Goal: Navigation & Orientation: Find specific page/section

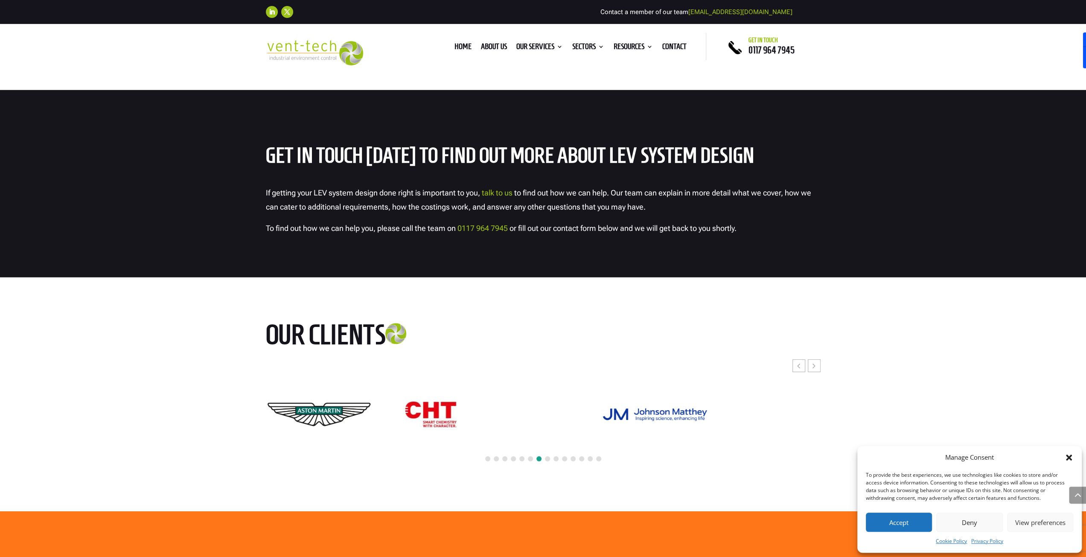
scroll to position [2518, 0]
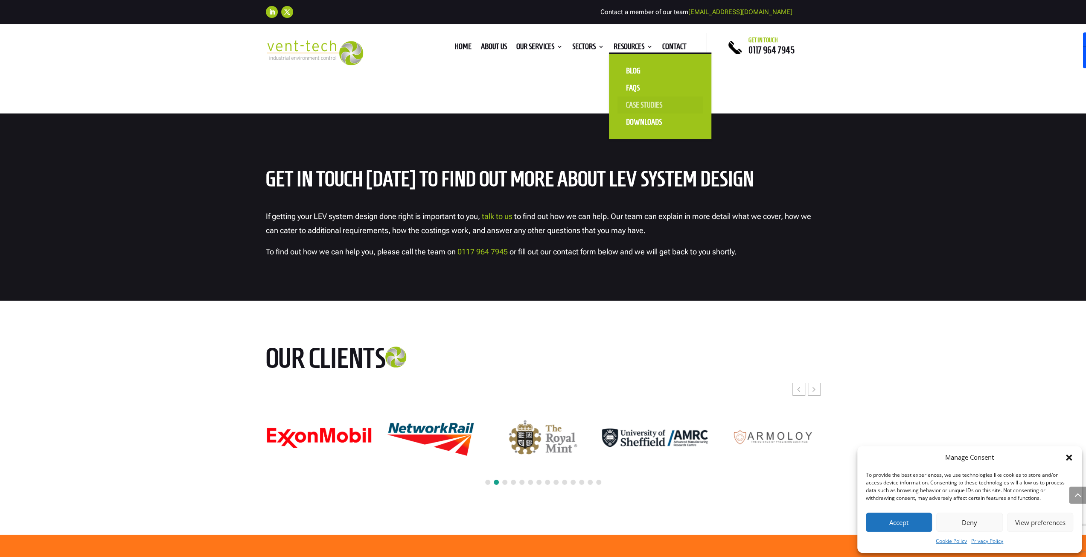
click at [658, 104] on link "Case Studies" at bounding box center [660, 104] width 85 height 17
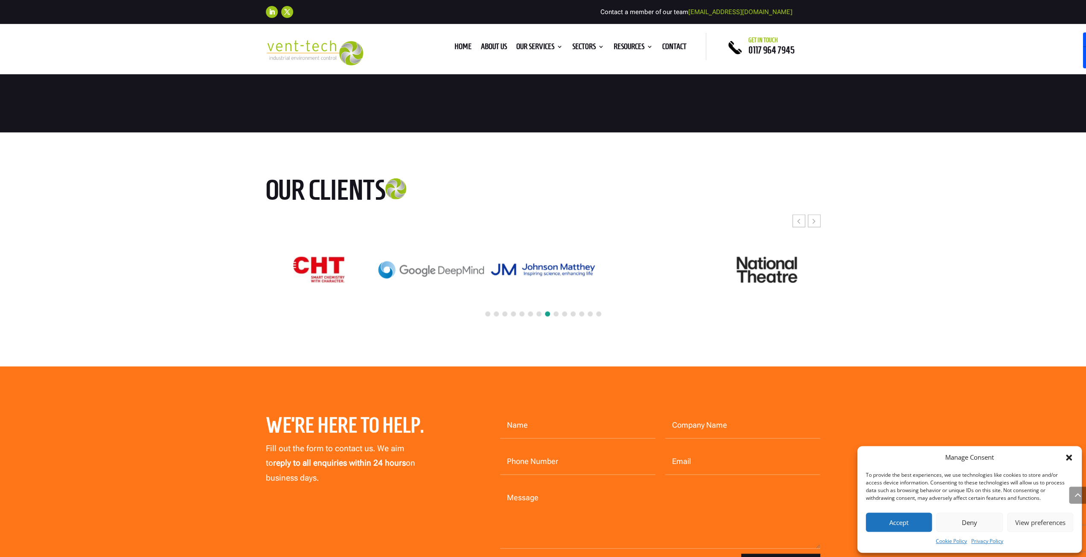
scroll to position [1537, 0]
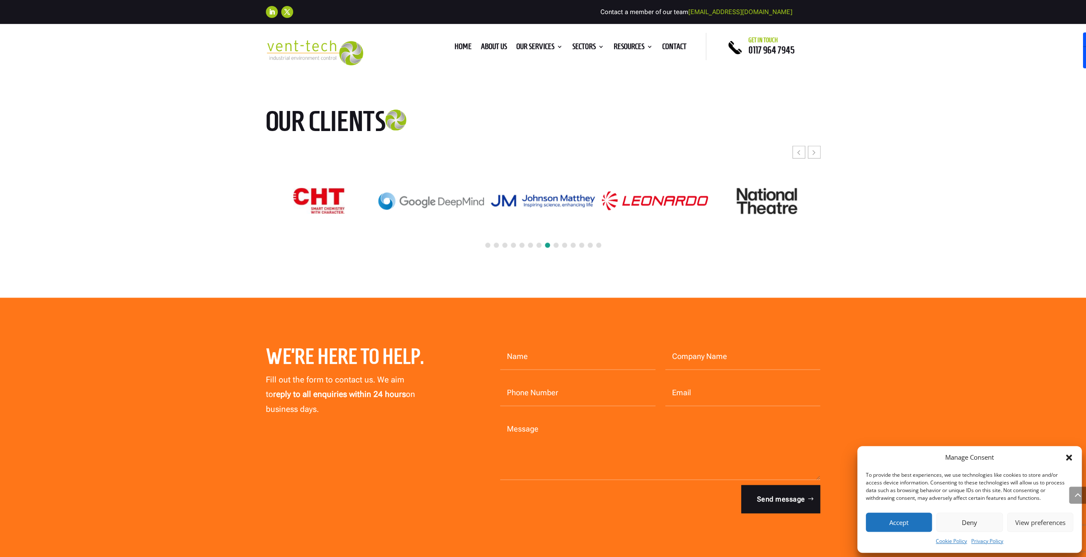
click at [906, 528] on button "Accept" at bounding box center [899, 522] width 66 height 19
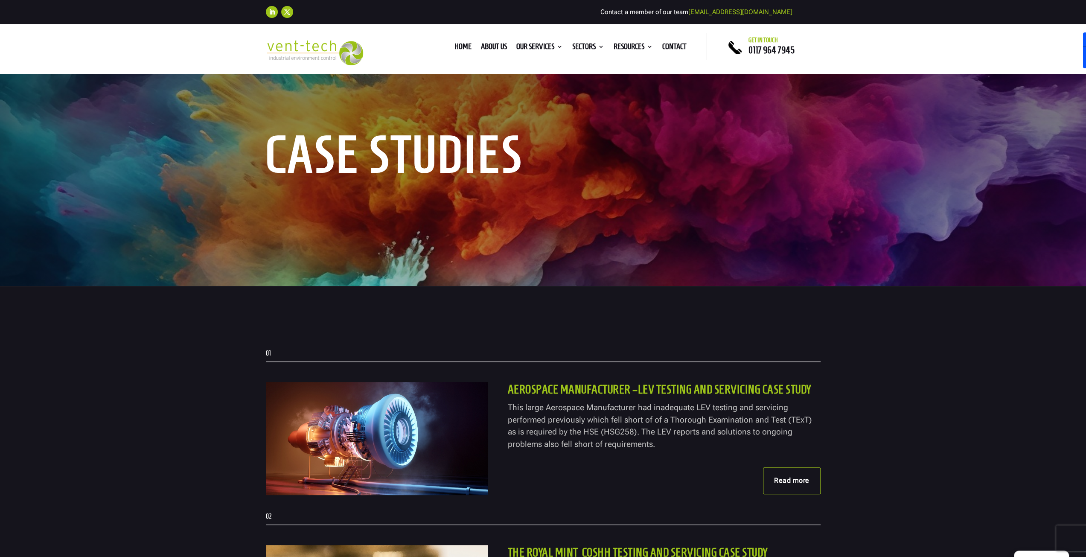
scroll to position [0, 0]
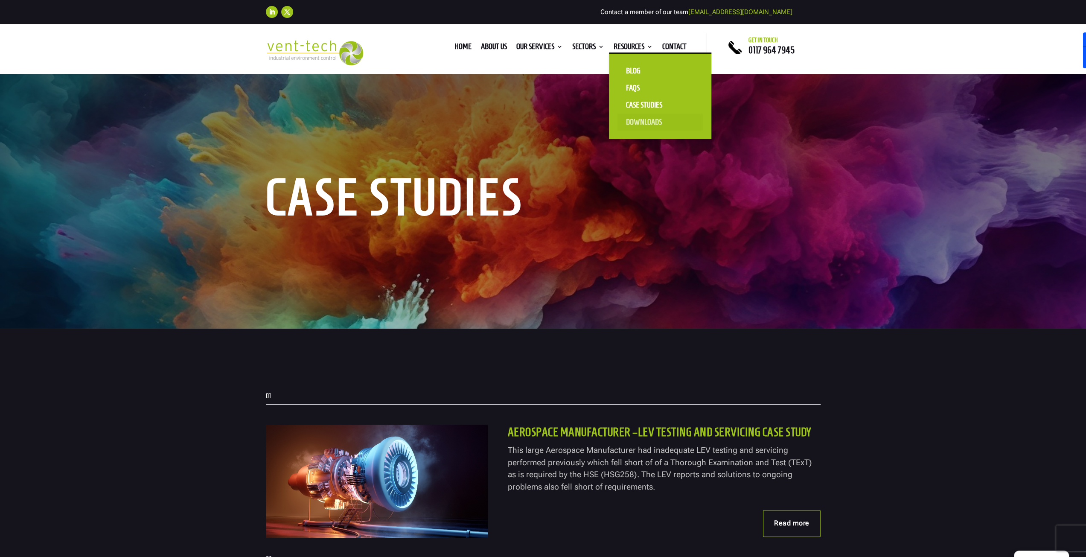
click at [642, 123] on link "Downloads" at bounding box center [660, 122] width 85 height 17
